Goal: Task Accomplishment & Management: Manage account settings

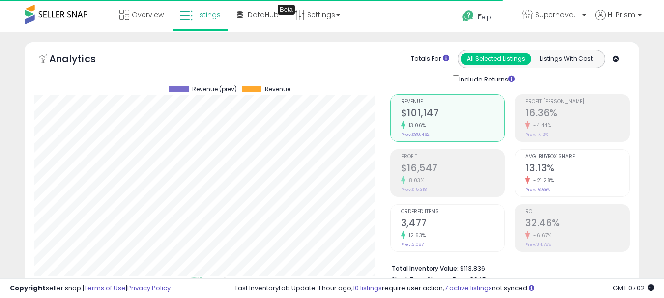
select select "**"
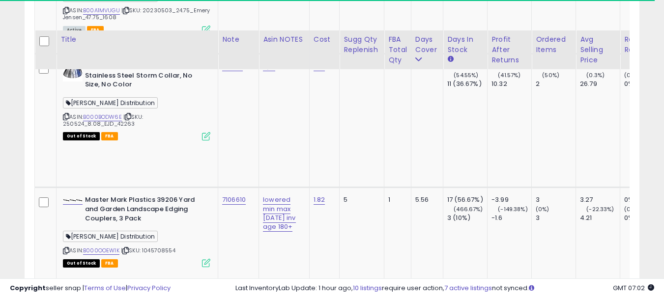
scroll to position [3880, 0]
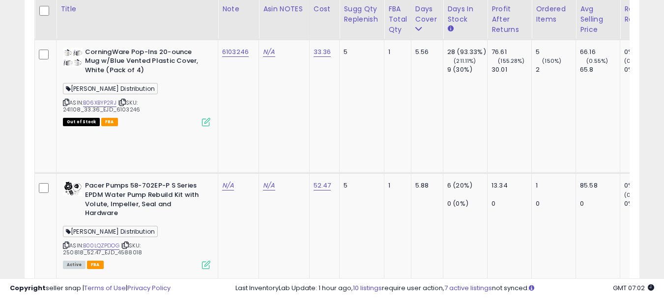
scroll to position [4175, 0]
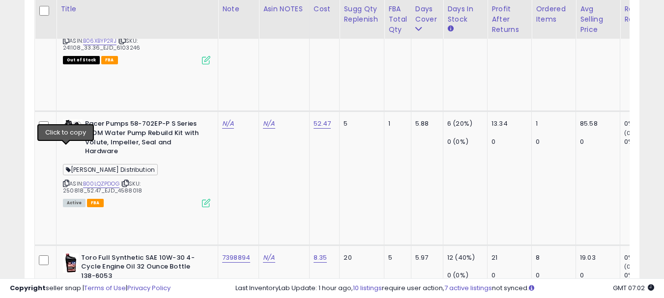
type input "*******"
click at [264, 80] on button "submit" at bounding box center [256, 75] width 17 height 15
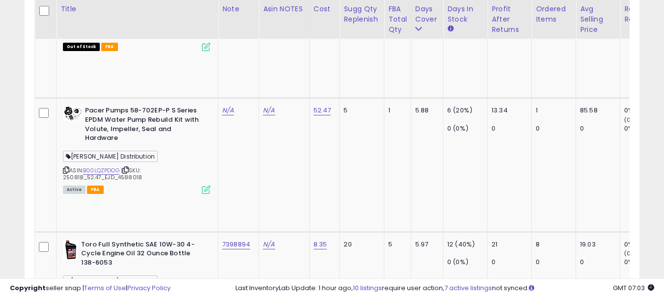
scroll to position [4224, 0]
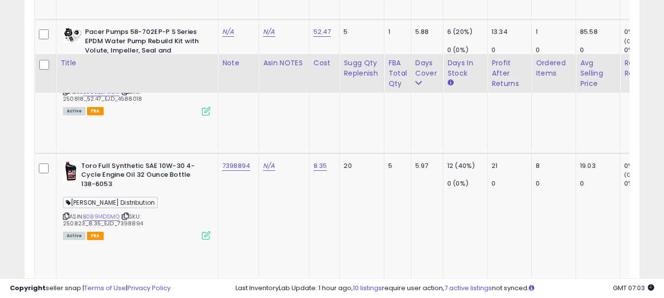
scroll to position [4322, 0]
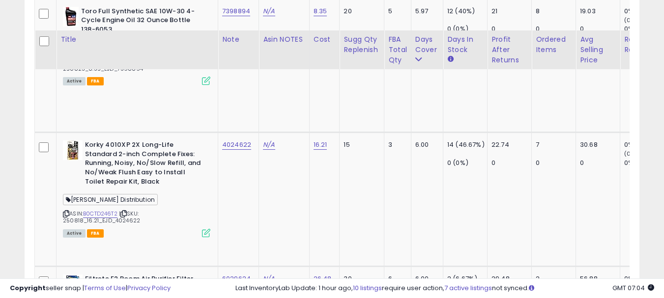
scroll to position [4518, 0]
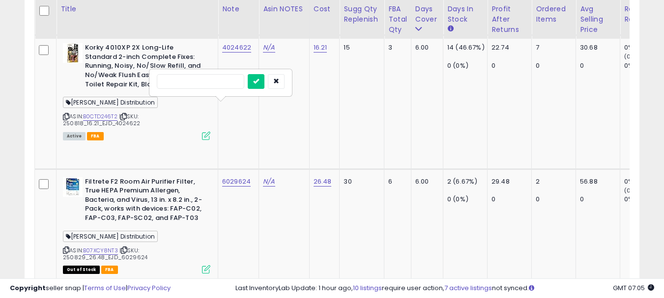
type input "*******"
click at [259, 82] on icon "submit" at bounding box center [256, 81] width 6 height 6
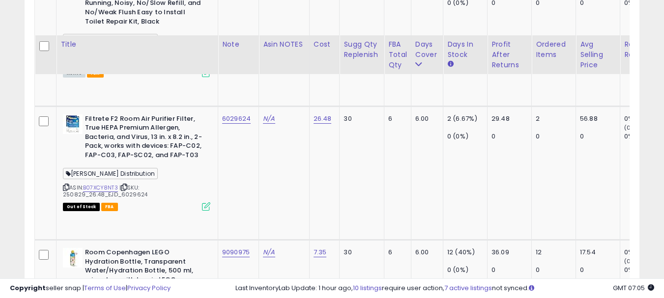
scroll to position [4617, 0]
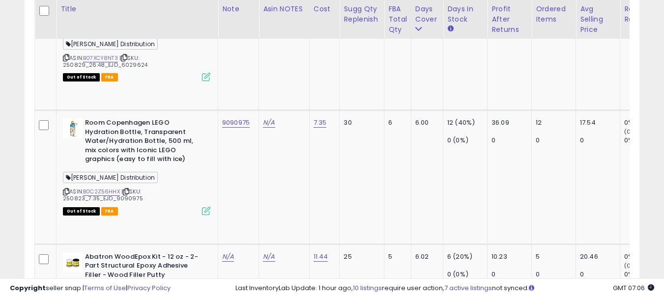
scroll to position [4715, 0]
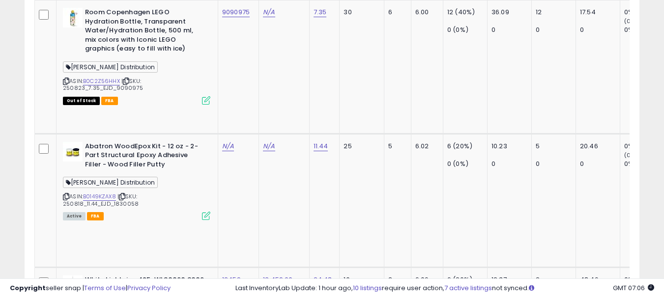
scroll to position [4824, 0]
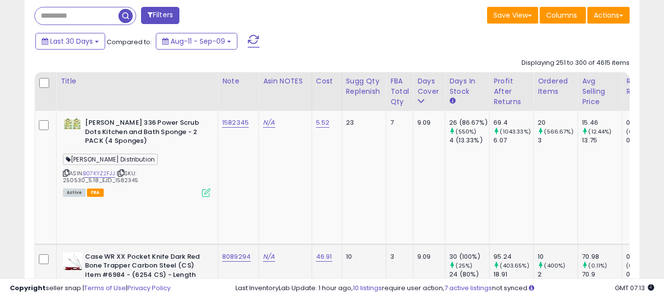
scroll to position [442, 0]
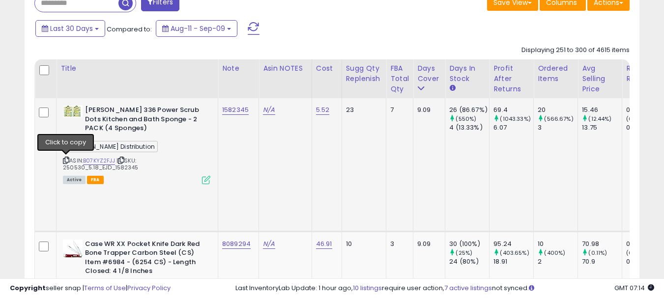
click at [64, 159] on icon at bounding box center [66, 160] width 6 height 5
click at [238, 136] on td "1582345" at bounding box center [238, 164] width 41 height 133
copy link "1582345"
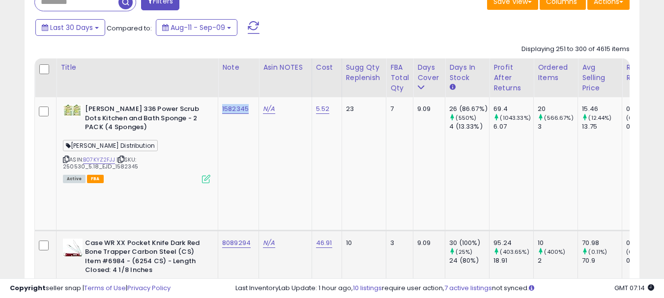
scroll to position [491, 0]
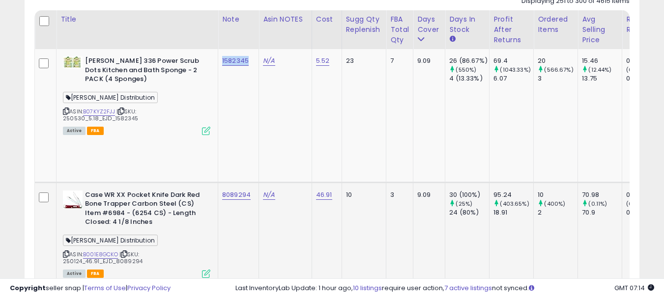
click at [66, 251] on icon at bounding box center [66, 253] width 6 height 5
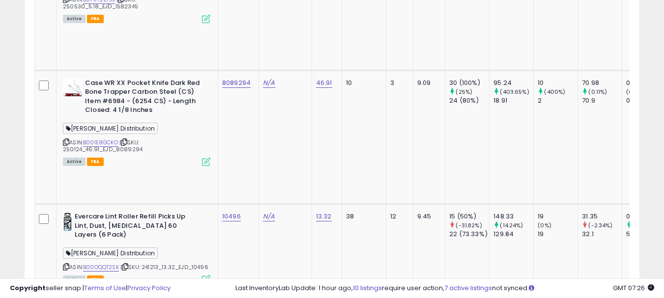
scroll to position [638, 0]
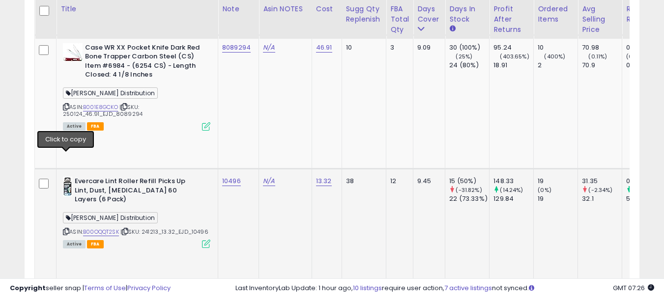
click at [66, 229] on icon at bounding box center [66, 231] width 6 height 5
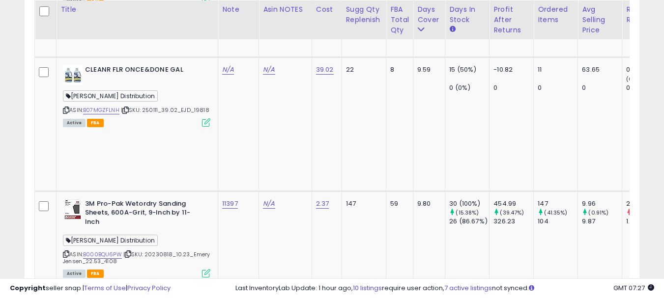
scroll to position [884, 0]
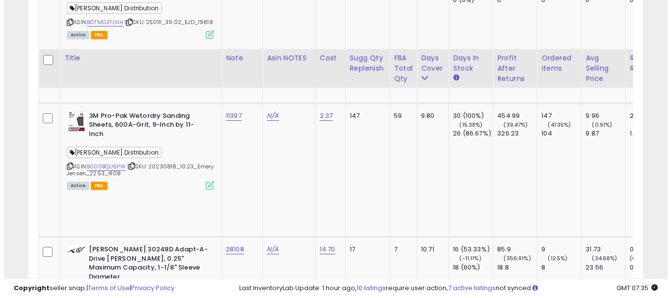
scroll to position [1031, 0]
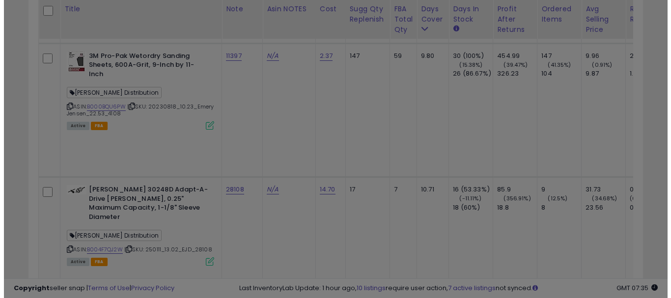
scroll to position [201, 360]
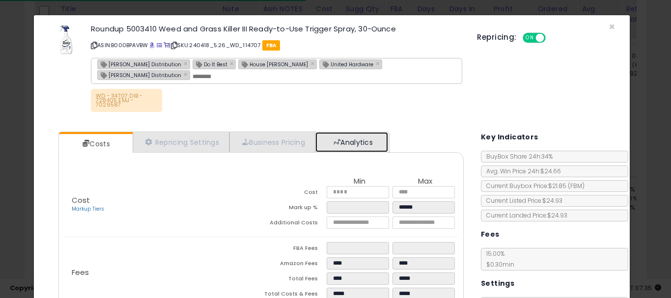
click at [341, 143] on link "Analytics" at bounding box center [351, 142] width 73 height 20
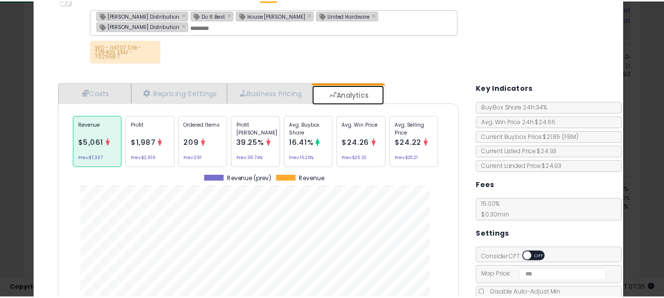
scroll to position [0, 0]
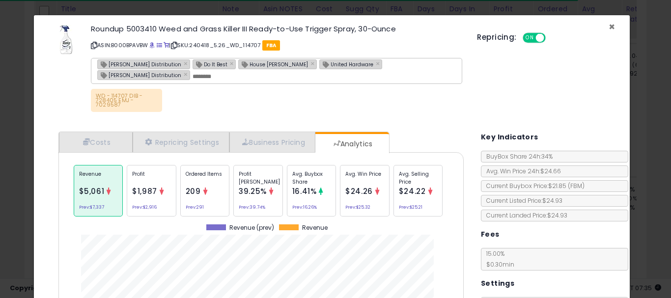
click at [609, 29] on span "×" at bounding box center [612, 27] width 6 height 14
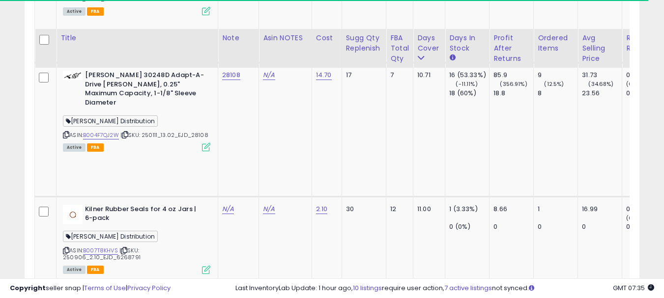
scroll to position [1179, 0]
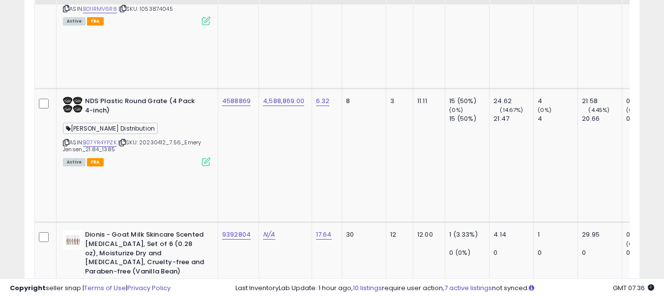
scroll to position [1719, 0]
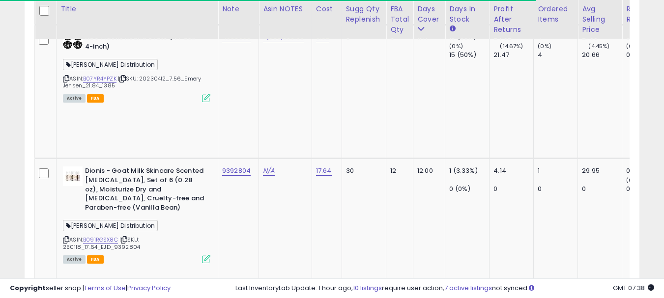
type input "*******"
click at [264, 61] on button "submit" at bounding box center [256, 60] width 17 height 15
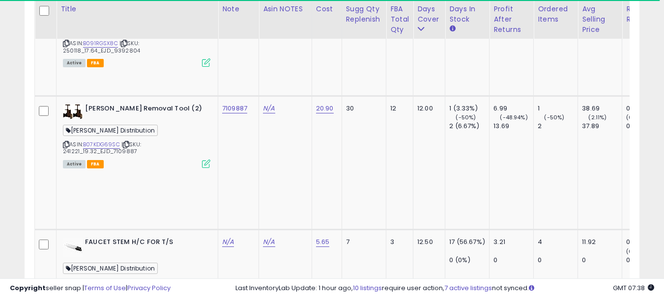
scroll to position [2014, 0]
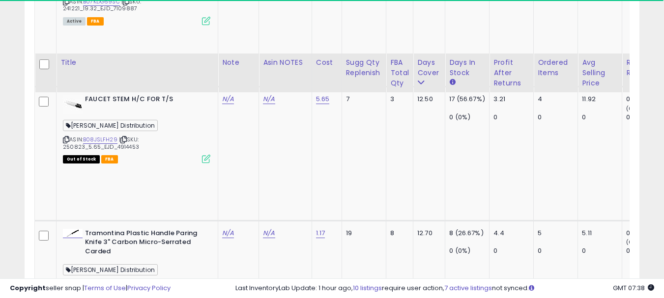
scroll to position [2112, 0]
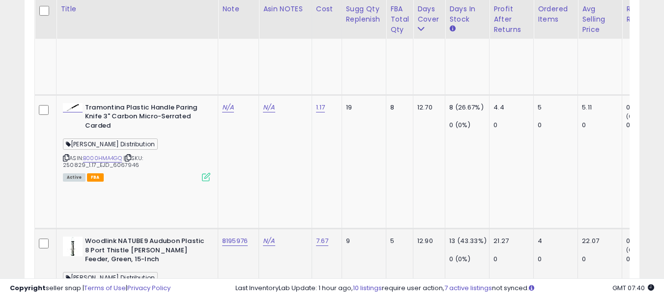
scroll to position [2210, 0]
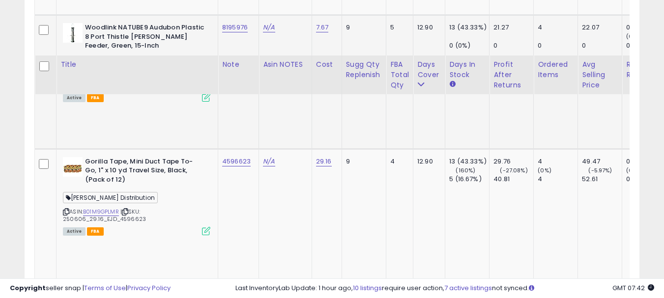
scroll to position [2456, 0]
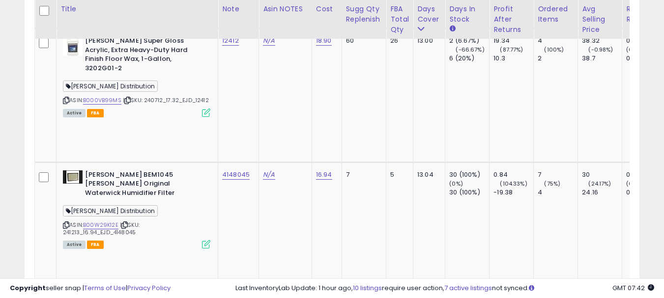
scroll to position [2701, 0]
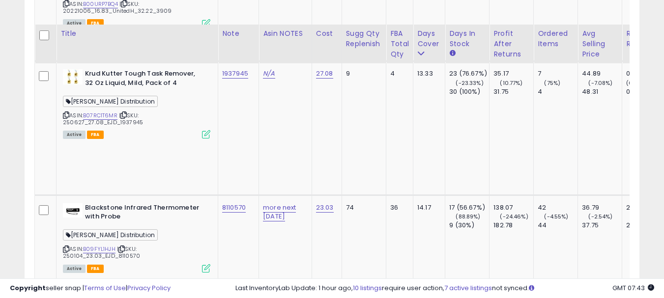
scroll to position [3045, 0]
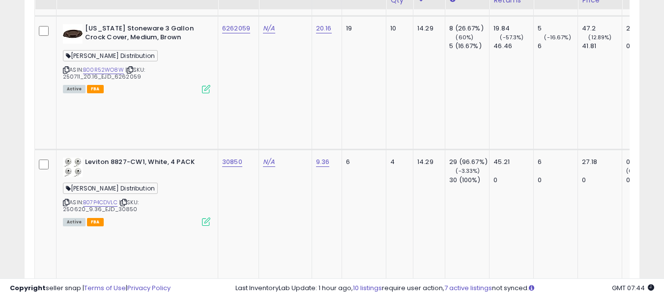
scroll to position [3536, 0]
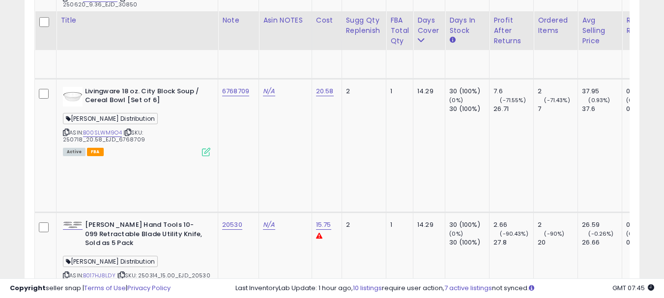
scroll to position [3684, 0]
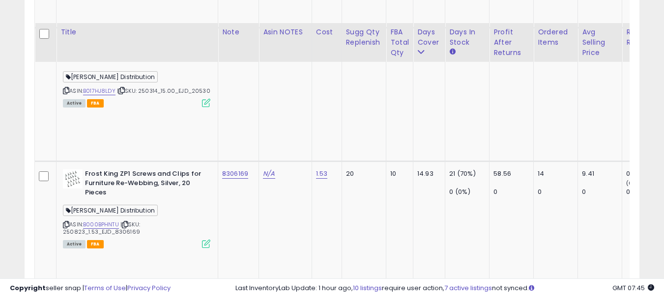
scroll to position [3880, 0]
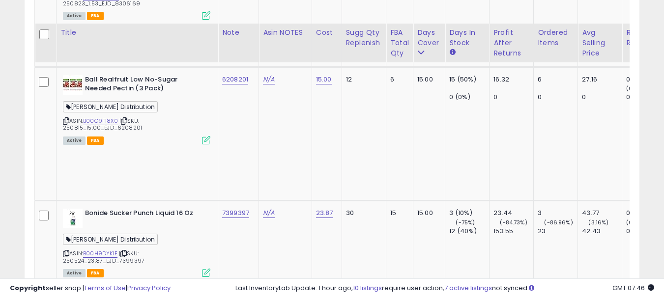
scroll to position [4175, 0]
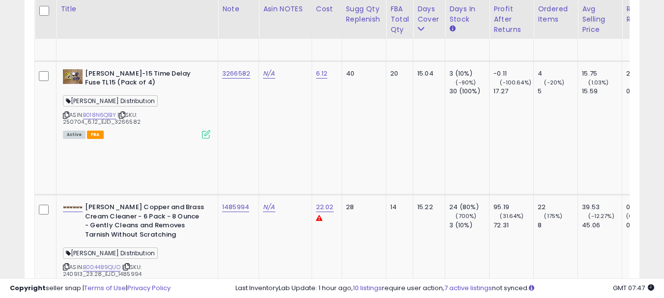
scroll to position [4371, 0]
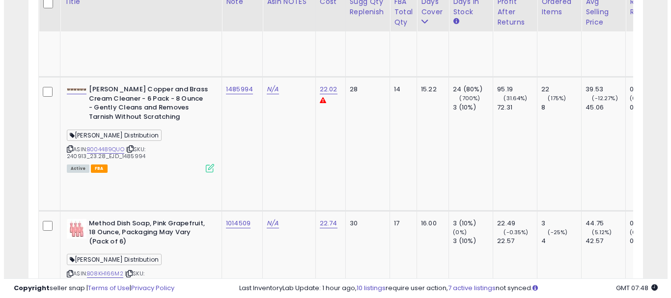
scroll to position [4518, 0]
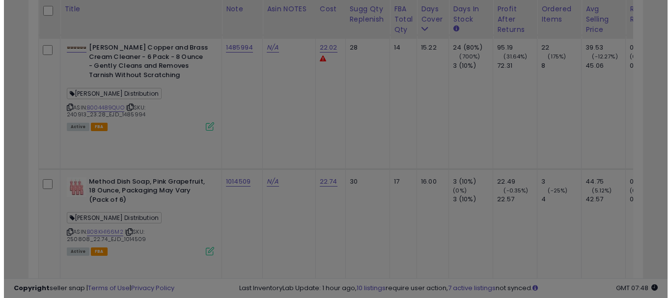
scroll to position [201, 360]
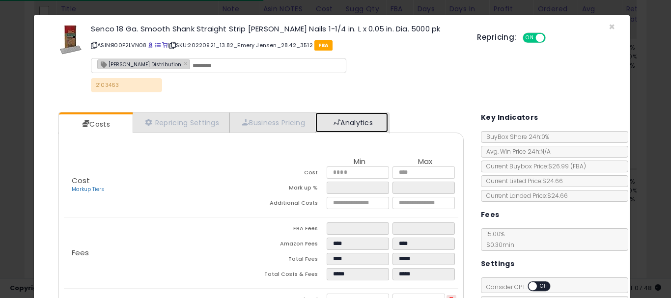
click at [361, 127] on link "Analytics" at bounding box center [351, 122] width 73 height 20
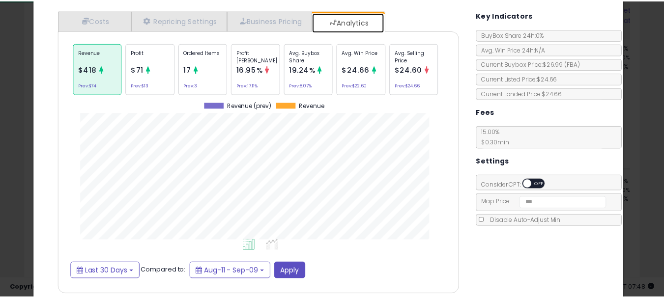
scroll to position [0, 0]
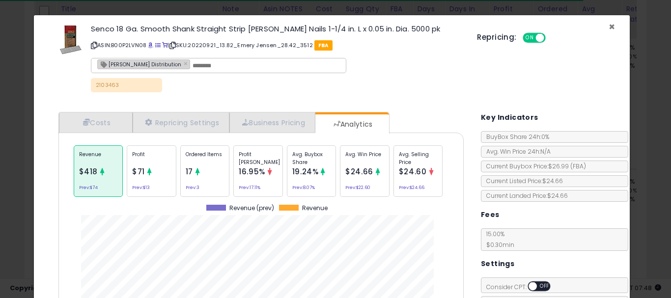
click at [609, 27] on span "×" at bounding box center [612, 27] width 6 height 14
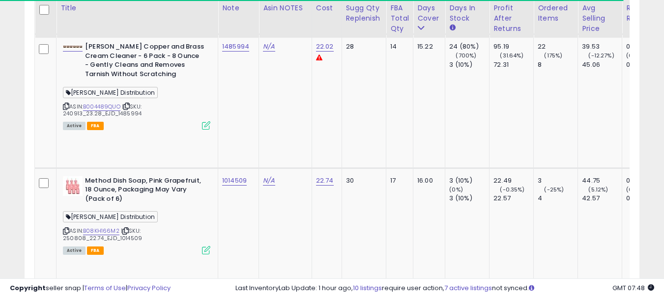
scroll to position [4568, 0]
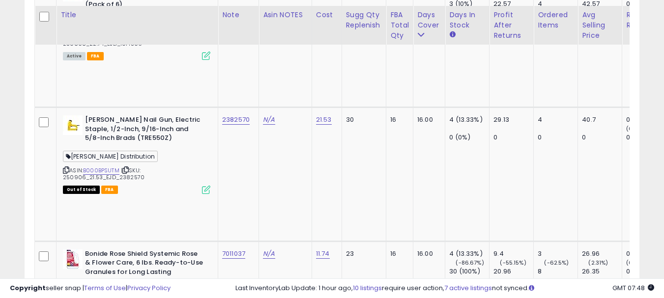
scroll to position [4720, 0]
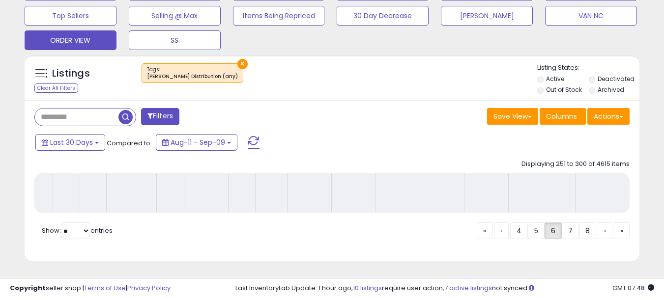
scroll to position [335, 0]
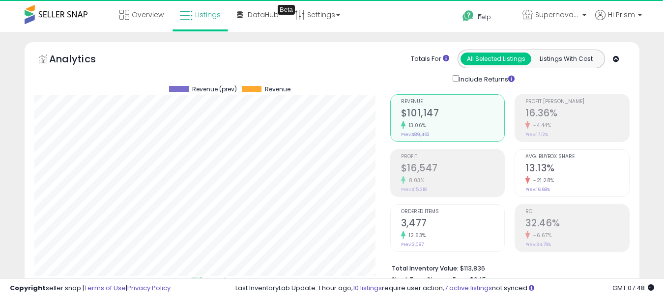
select select "**"
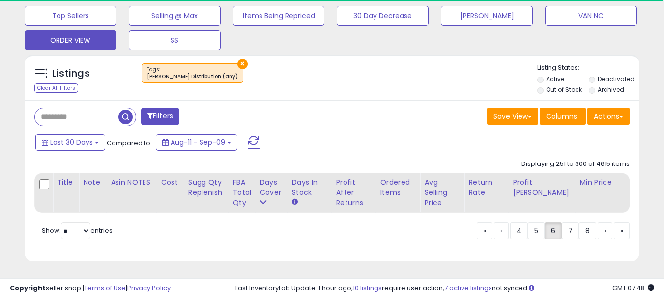
scroll to position [201, 356]
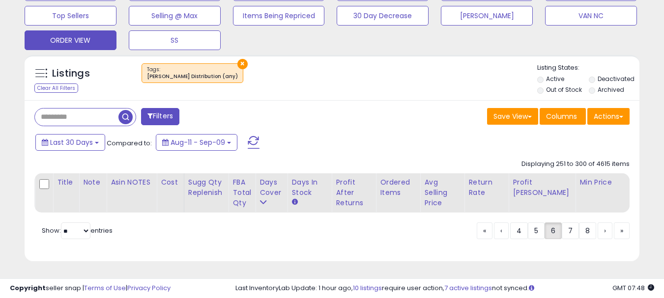
click at [359, 112] on div "Save View Save As New View Update Current View Columns Actions Import Export Vi…" at bounding box center [484, 117] width 305 height 19
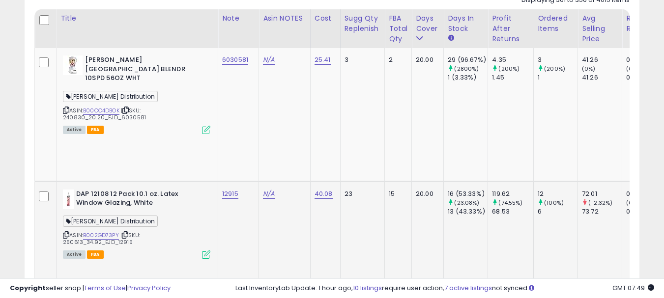
scroll to position [532, 0]
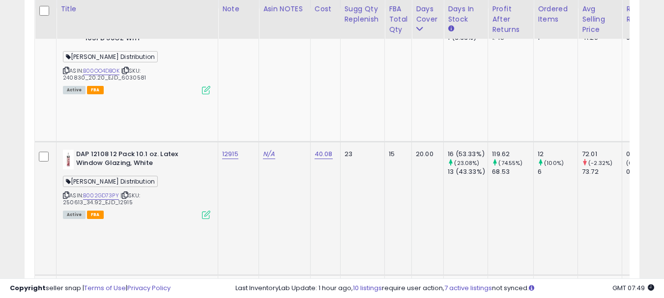
click at [66, 193] on icon at bounding box center [66, 195] width 6 height 5
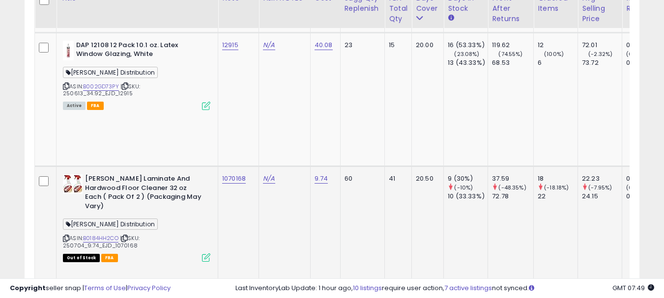
scroll to position [777, 0]
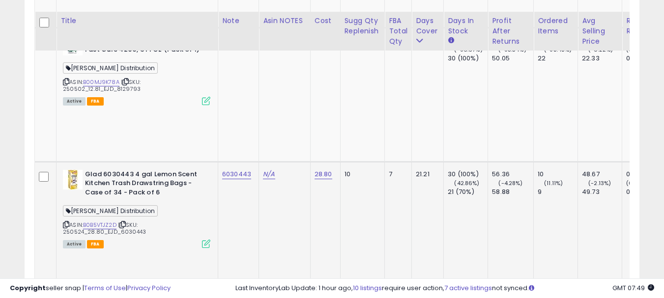
scroll to position [925, 0]
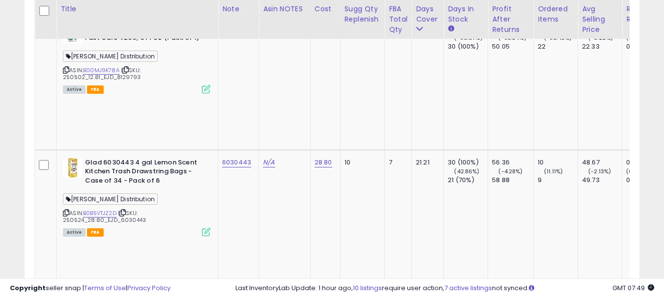
copy link "1017724"
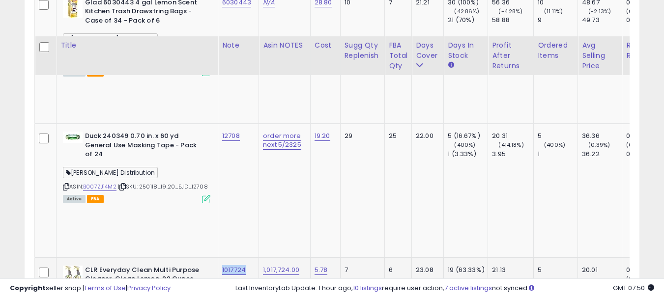
scroll to position [1121, 0]
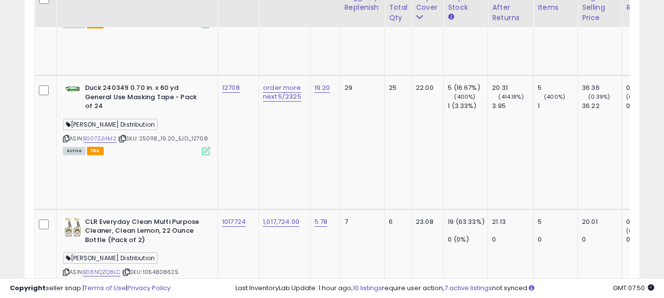
scroll to position [1219, 0]
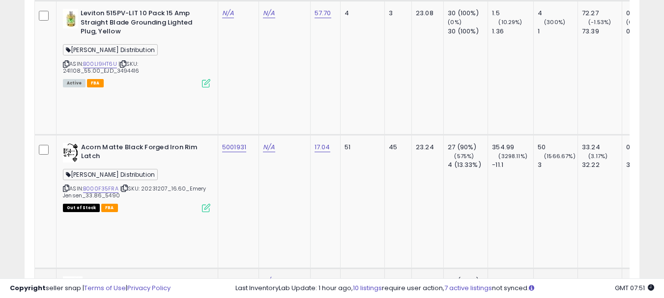
scroll to position [1514, 0]
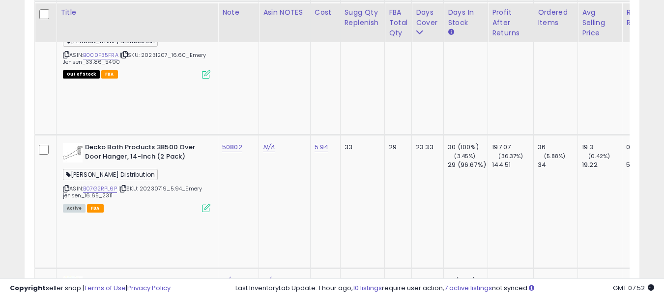
scroll to position [1612, 0]
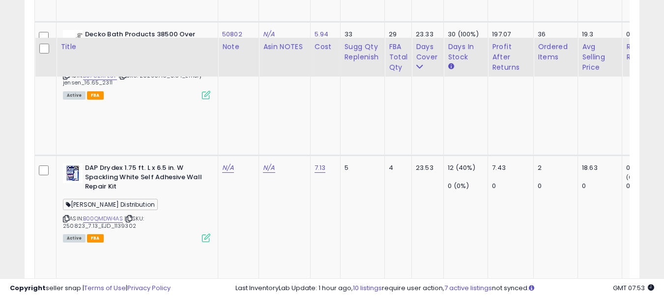
scroll to position [1760, 0]
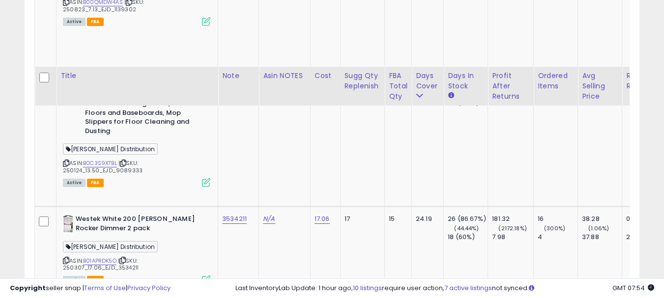
scroll to position [2005, 0]
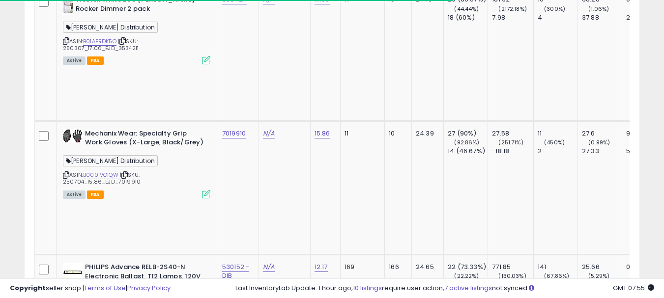
scroll to position [2202, 0]
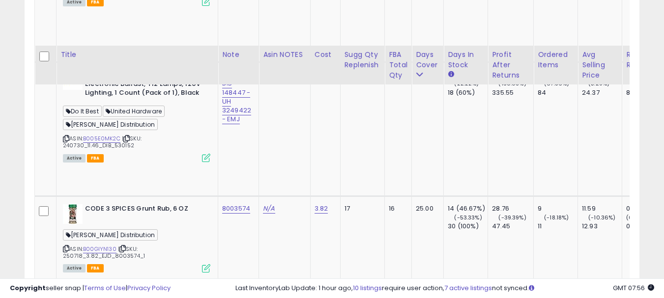
scroll to position [2398, 0]
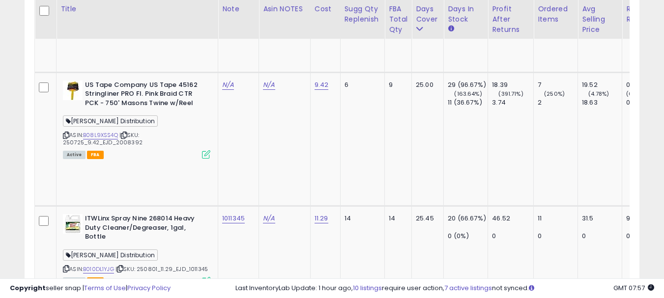
scroll to position [2840, 0]
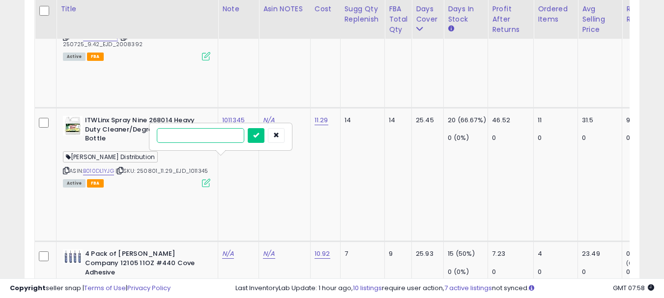
paste input "*******"
type input "*******"
click at [259, 136] on icon "submit" at bounding box center [256, 135] width 6 height 6
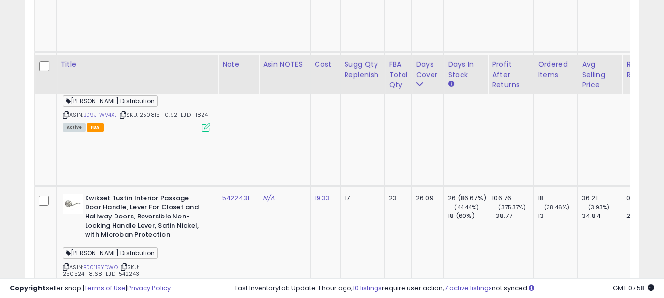
scroll to position [3086, 0]
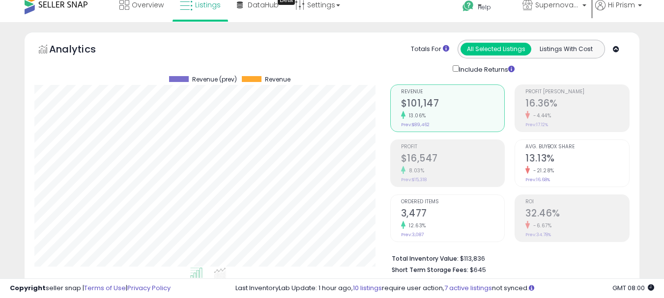
scroll to position [344, 0]
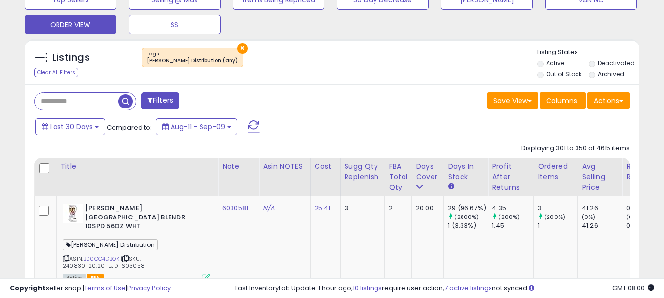
click at [237, 47] on button "×" at bounding box center [242, 48] width 10 height 10
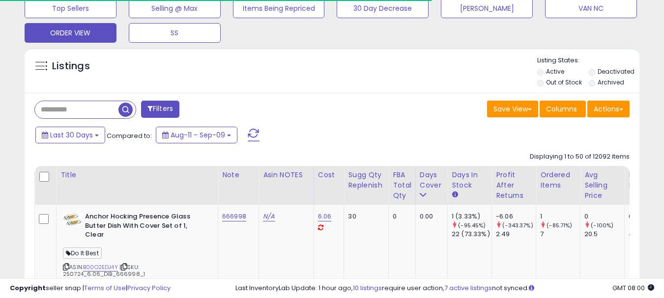
scroll to position [201, 356]
